Goal: Transaction & Acquisition: Book appointment/travel/reservation

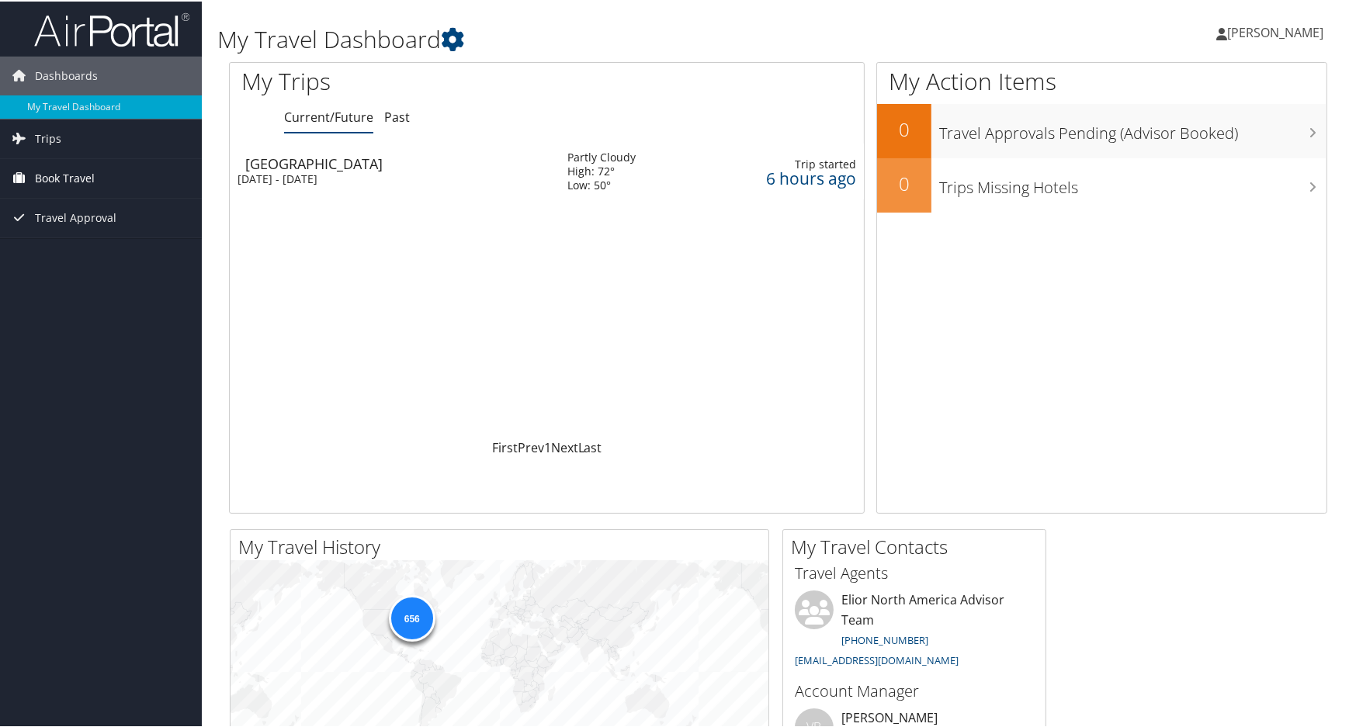
click at [69, 179] on span "Book Travel" at bounding box center [65, 177] width 60 height 39
click at [101, 254] on link "Book/Manage Online Trips" at bounding box center [101, 254] width 202 height 23
